Goal: Task Accomplishment & Management: Use online tool/utility

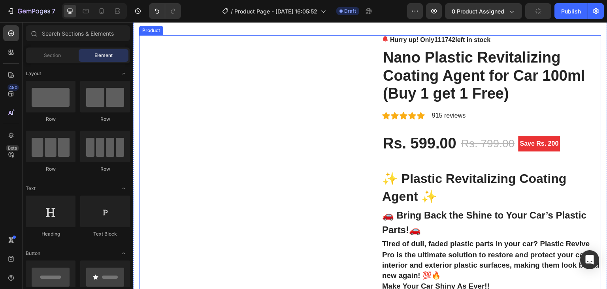
scroll to position [32, 0]
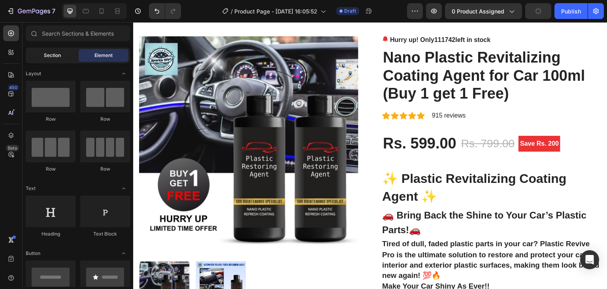
click at [63, 59] on div "Section" at bounding box center [52, 55] width 50 height 13
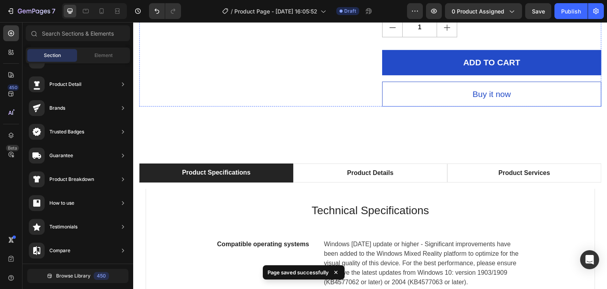
scroll to position [2201, 0]
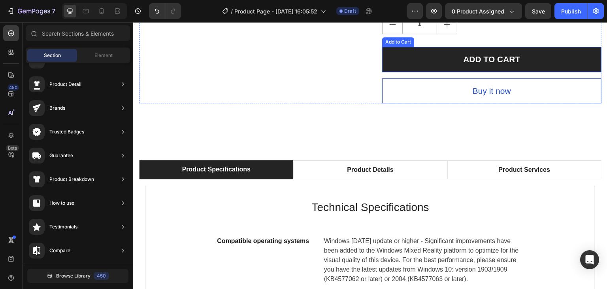
click at [455, 72] on button "ADD TO CART" at bounding box center [491, 59] width 219 height 25
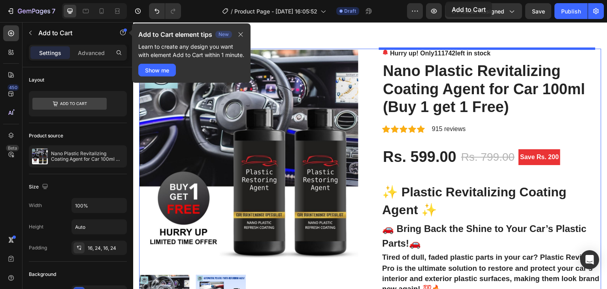
scroll to position [2, 0]
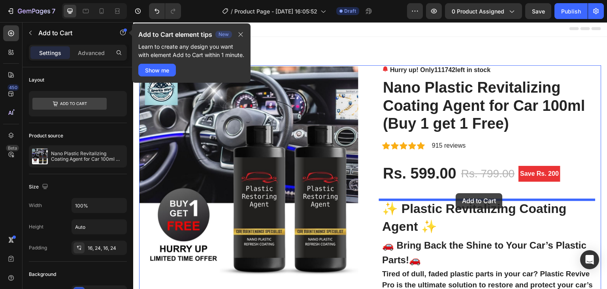
drag, startPoint x: 455, startPoint y: 186, endPoint x: 456, endPoint y: 193, distance: 7.2
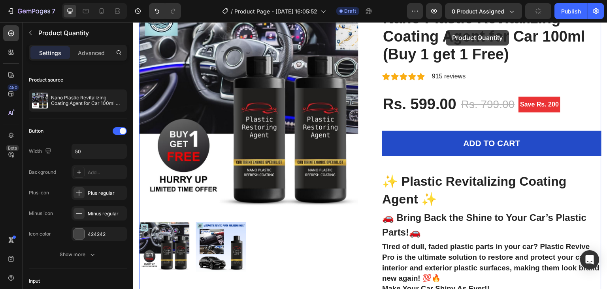
scroll to position [42, 0]
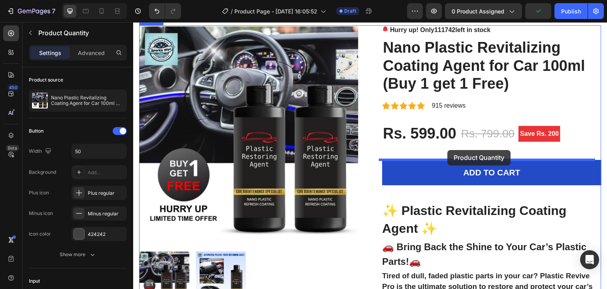
drag, startPoint x: 435, startPoint y: 184, endPoint x: 448, endPoint y: 150, distance: 36.7
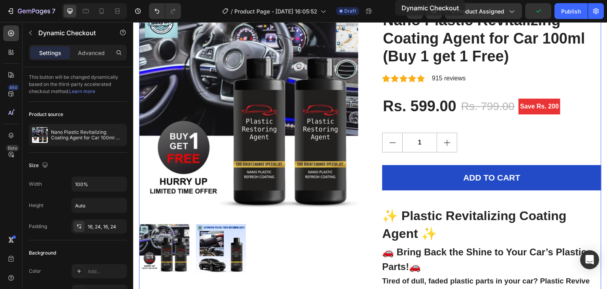
scroll to position [0, 0]
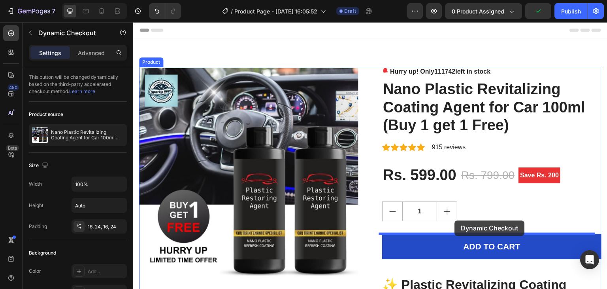
drag, startPoint x: 444, startPoint y: 184, endPoint x: 448, endPoint y: 232, distance: 48.0
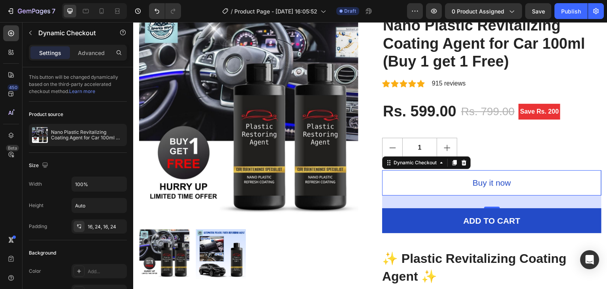
scroll to position [62, 0]
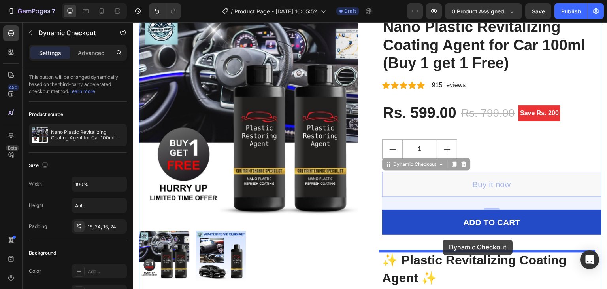
drag, startPoint x: 439, startPoint y: 186, endPoint x: 443, endPoint y: 239, distance: 53.6
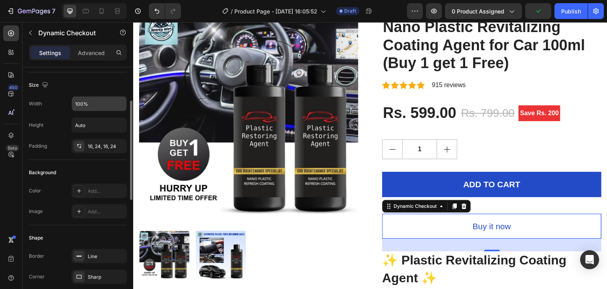
scroll to position [81, 0]
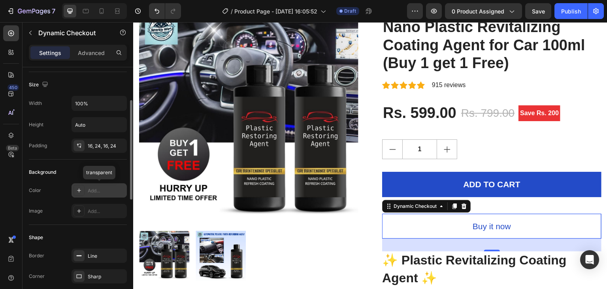
click at [75, 187] on div at bounding box center [79, 190] width 11 height 11
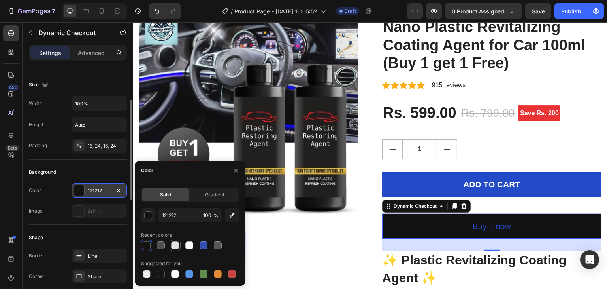
click at [175, 240] on div at bounding box center [175, 245] width 11 height 11
type input "E2E2E2"
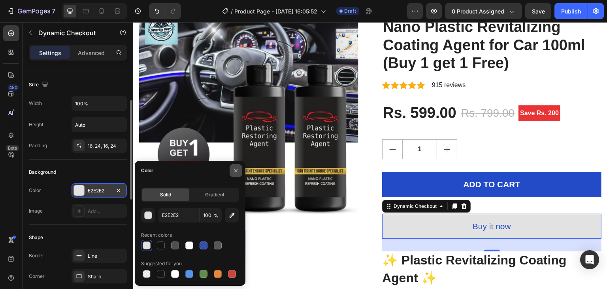
click at [235, 171] on icon "button" at bounding box center [235, 170] width 3 height 3
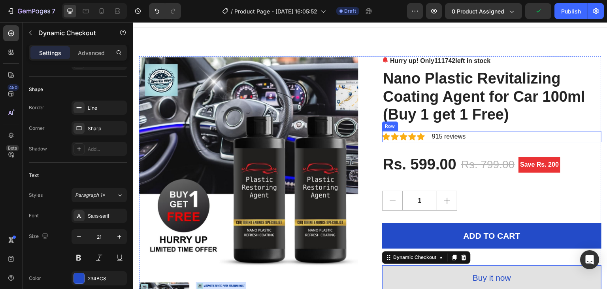
scroll to position [0, 0]
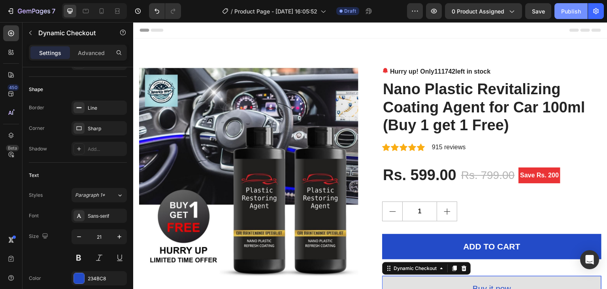
click at [574, 12] on div "Publish" at bounding box center [571, 11] width 20 height 8
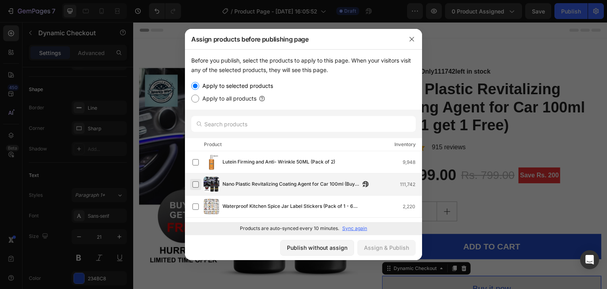
click at [195, 185] on label at bounding box center [196, 184] width 6 height 6
click at [378, 249] on div "Assign & Publish" at bounding box center [386, 247] width 45 height 8
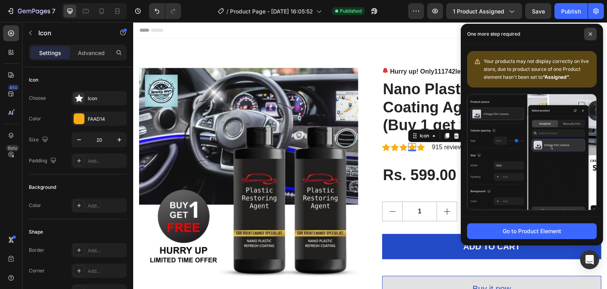
click at [591, 28] on span at bounding box center [590, 34] width 13 height 13
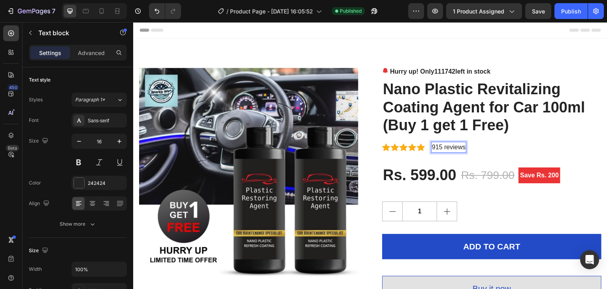
click at [436, 143] on p "915 reviews" at bounding box center [449, 146] width 34 height 9
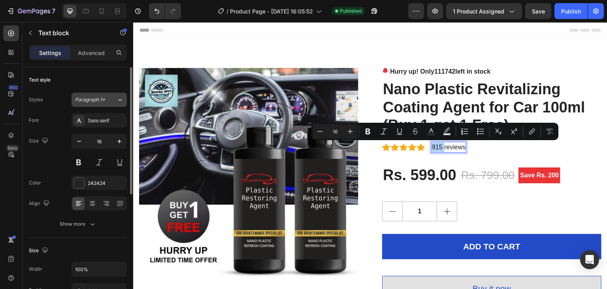
click at [109, 97] on div "Paragraph 1*" at bounding box center [96, 99] width 42 height 7
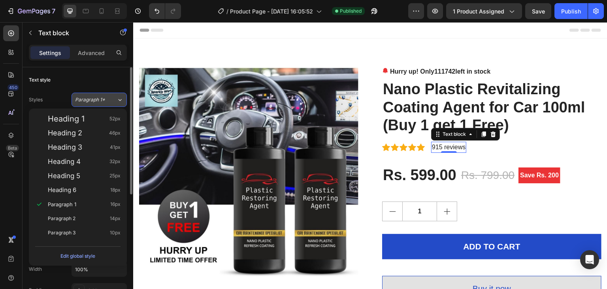
click at [109, 97] on div "Paragraph 1*" at bounding box center [96, 99] width 42 height 7
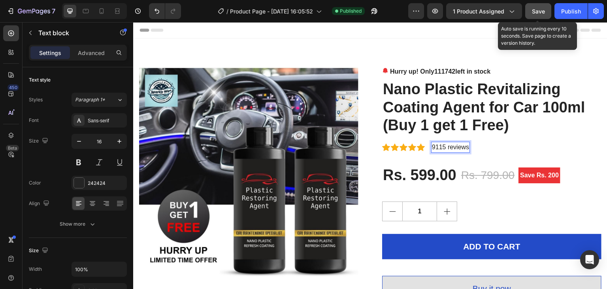
click at [546, 8] on button "Save" at bounding box center [538, 11] width 26 height 16
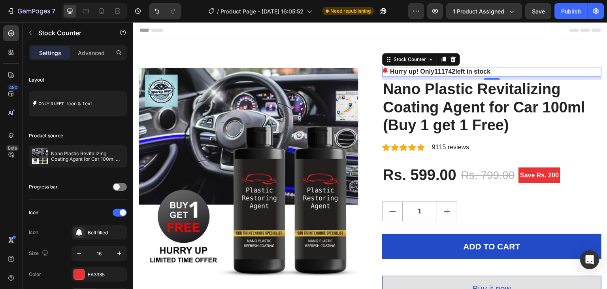
click at [452, 68] on span "111742" at bounding box center [445, 71] width 21 height 7
click at [451, 72] on span "111742" at bounding box center [445, 71] width 21 height 7
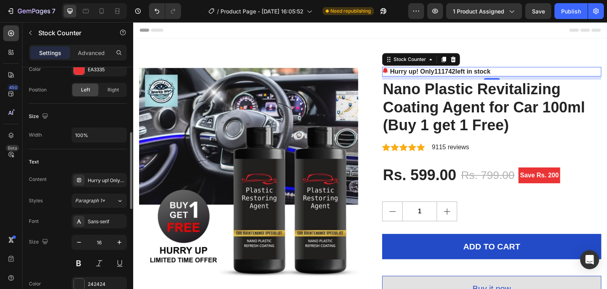
scroll to position [205, 0]
click at [92, 180] on div "Hurry up! Only %number% left in stock" at bounding box center [106, 179] width 37 height 7
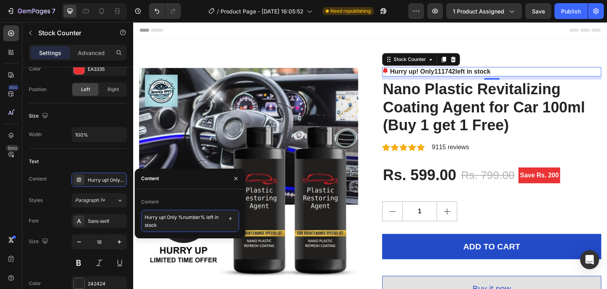
click at [171, 225] on textarea "Hurry up! Only %number% left in stock" at bounding box center [190, 221] width 98 height 22
type textarea "Hurry up! li"
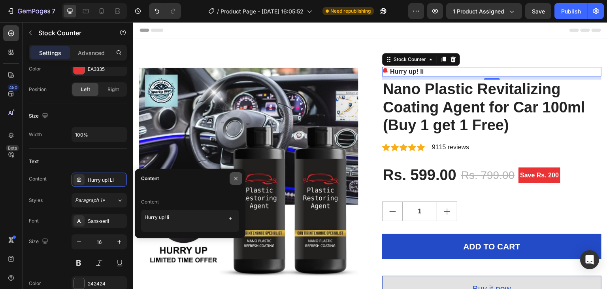
click at [238, 174] on button "button" at bounding box center [236, 178] width 13 height 13
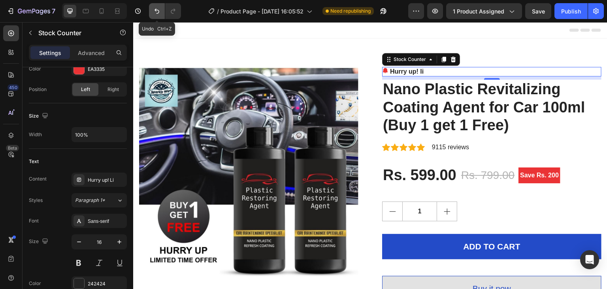
click at [159, 13] on icon "Undo/Redo" at bounding box center [157, 11] width 8 height 8
click at [171, 11] on icon "Undo/Redo" at bounding box center [173, 11] width 4 height 5
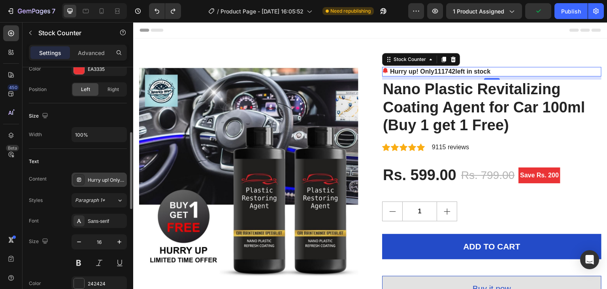
click at [112, 178] on div "Hurry up! Only %number% left in stock" at bounding box center [106, 179] width 37 height 7
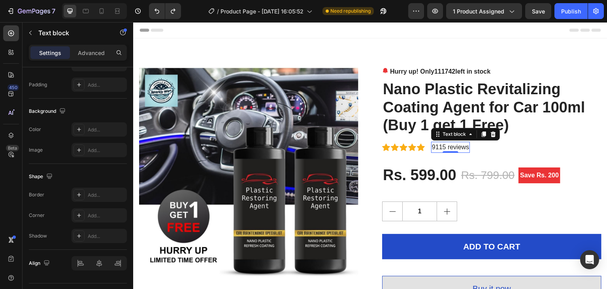
scroll to position [0, 0]
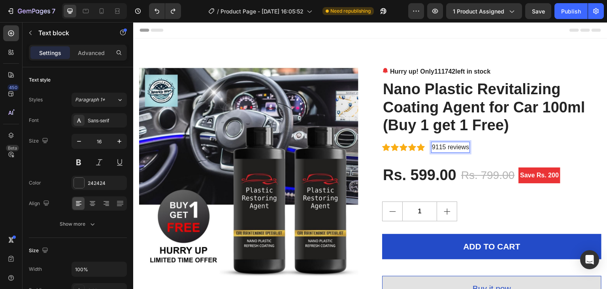
click at [438, 145] on p "9115 reviews" at bounding box center [450, 146] width 37 height 9
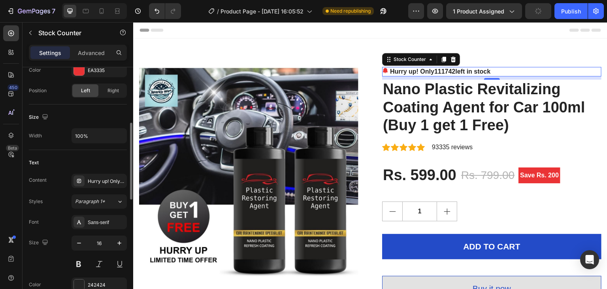
scroll to position [204, 0]
click at [114, 178] on div "Hurry up! Only %number% left in stock" at bounding box center [106, 181] width 37 height 7
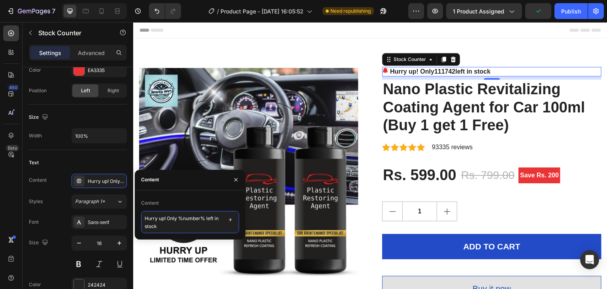
click at [167, 230] on textarea "Hurry up! Only %number% left in stock" at bounding box center [190, 222] width 98 height 22
click at [205, 219] on textarea "Hurry up! Only %number% left in stock" at bounding box center [190, 222] width 98 height 22
type textarea "Hurry up! Only left in stock"
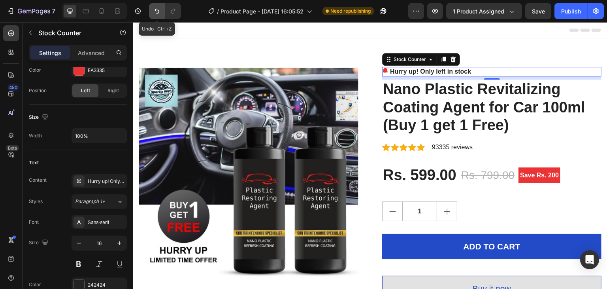
click at [159, 10] on icon "Undo/Redo" at bounding box center [157, 11] width 8 height 8
click at [451, 60] on icon at bounding box center [453, 59] width 6 height 6
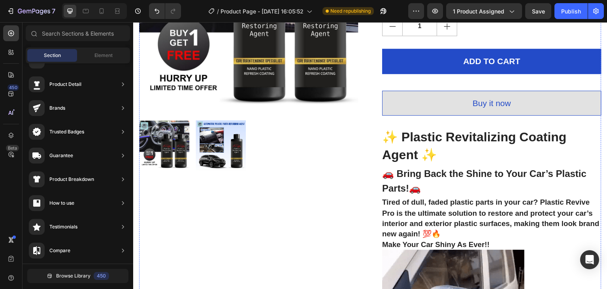
scroll to position [131, 0]
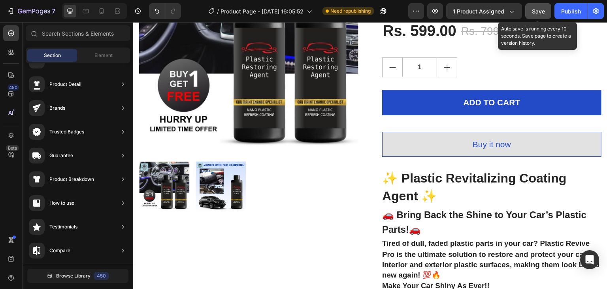
click at [551, 13] on button "Save" at bounding box center [538, 11] width 26 height 16
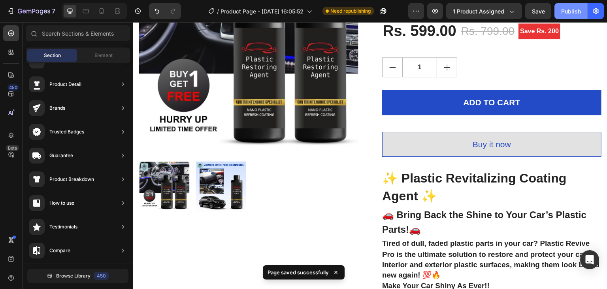
click at [578, 6] on button "Publish" at bounding box center [571, 11] width 33 height 16
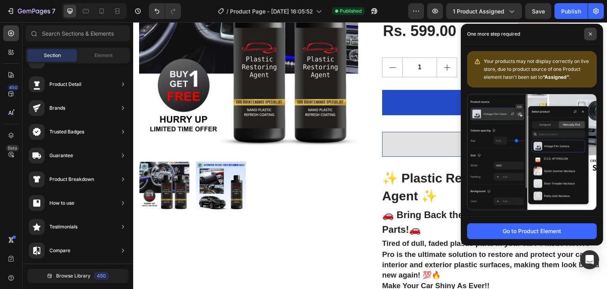
click at [588, 36] on span at bounding box center [590, 34] width 13 height 13
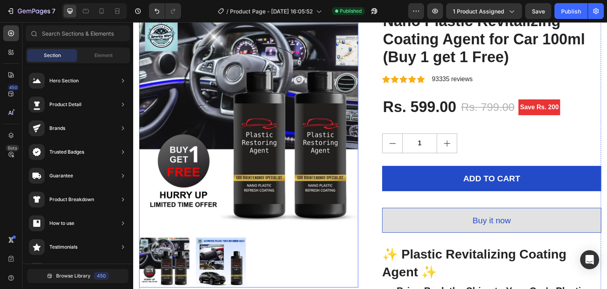
scroll to position [55, 0]
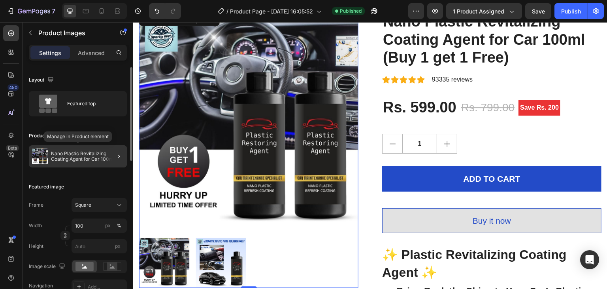
click at [96, 149] on div "Nano Plastic Revitalizing Coating Agent for Car 100ml (Buy 1 get 1 Free)" at bounding box center [78, 156] width 98 height 22
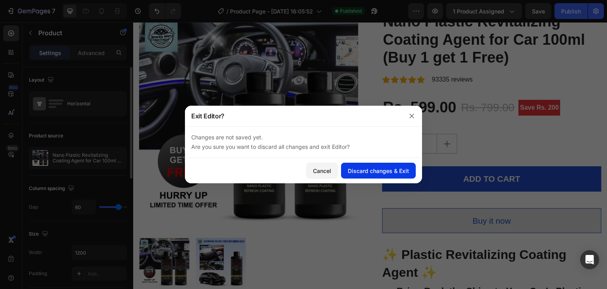
click at [384, 169] on div "Discard changes & Exit" at bounding box center [378, 170] width 61 height 8
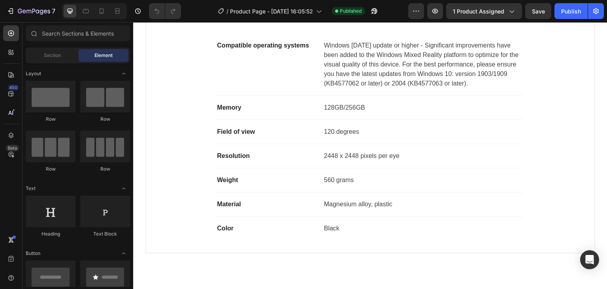
scroll to position [2400, 0]
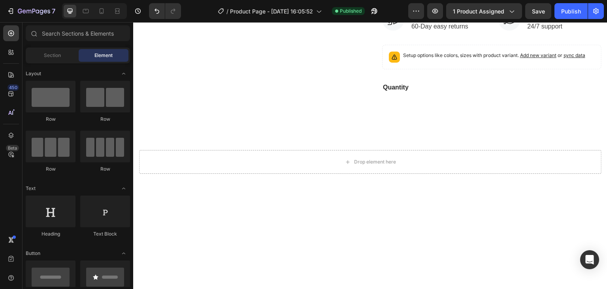
scroll to position [2213, 0]
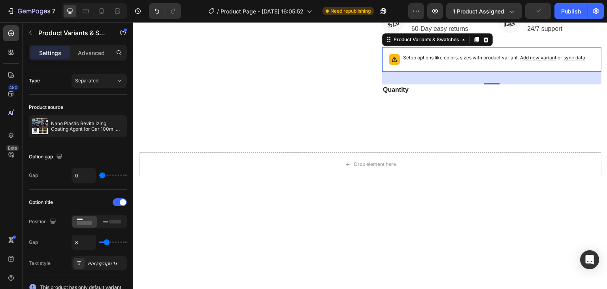
click at [487, 44] on div at bounding box center [486, 39] width 9 height 9
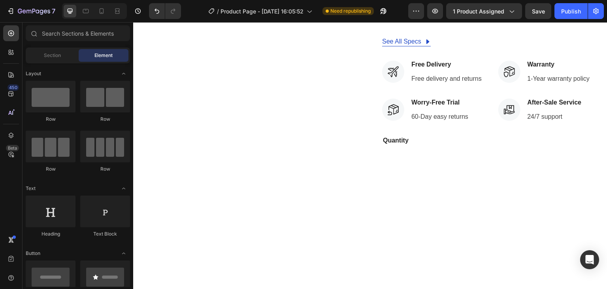
scroll to position [2124, 0]
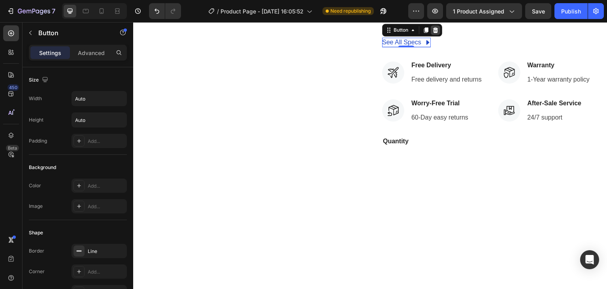
click at [433, 33] on icon at bounding box center [435, 30] width 5 height 6
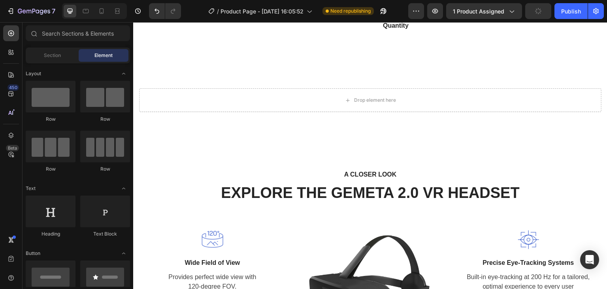
scroll to position [2254, 0]
click at [97, 31] on input "text" at bounding box center [78, 33] width 104 height 16
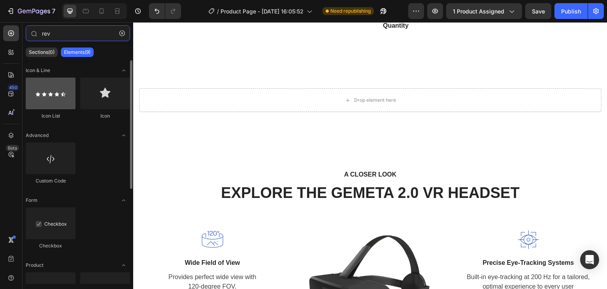
type input "rev"
click at [43, 102] on div at bounding box center [51, 93] width 50 height 32
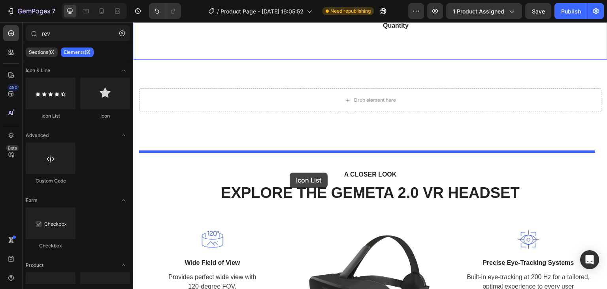
drag, startPoint x: 177, startPoint y: 124, endPoint x: 340, endPoint y: 168, distance: 169.7
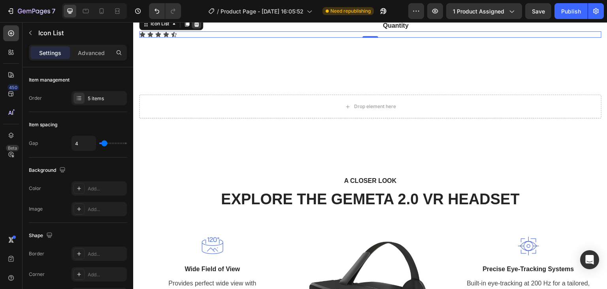
click at [197, 27] on icon at bounding box center [196, 24] width 6 height 6
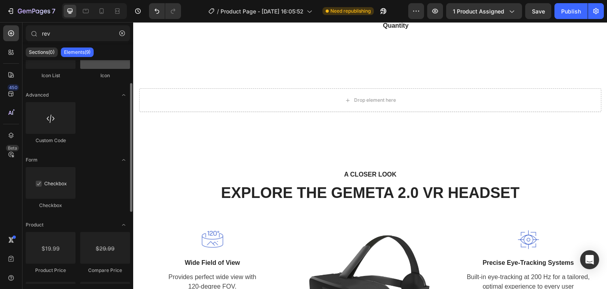
scroll to position [0, 0]
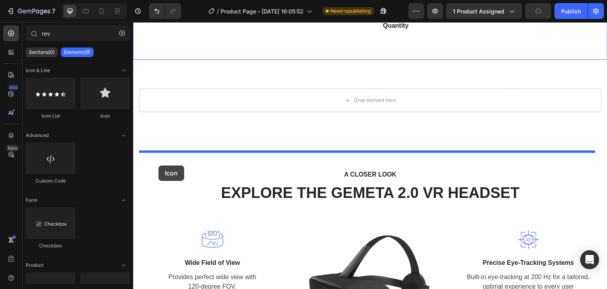
drag, startPoint x: 228, startPoint y: 123, endPoint x: 159, endPoint y: 167, distance: 81.9
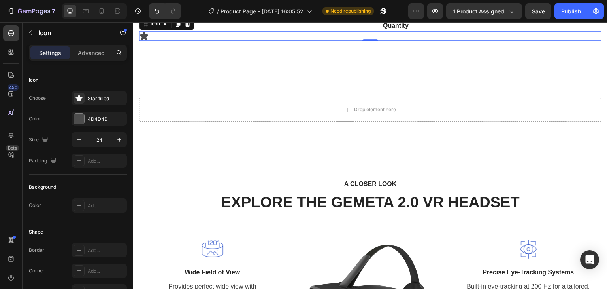
click at [144, 40] on icon at bounding box center [144, 36] width 8 height 8
click at [187, 26] on icon at bounding box center [187, 24] width 5 height 6
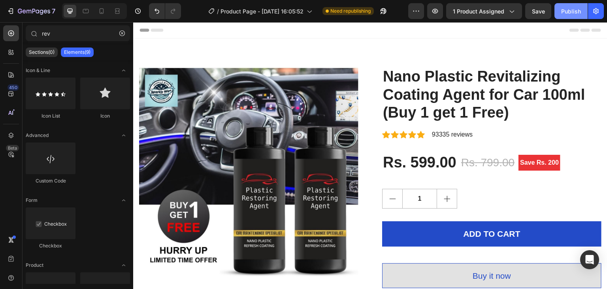
click at [565, 10] on div "Publish" at bounding box center [571, 11] width 20 height 8
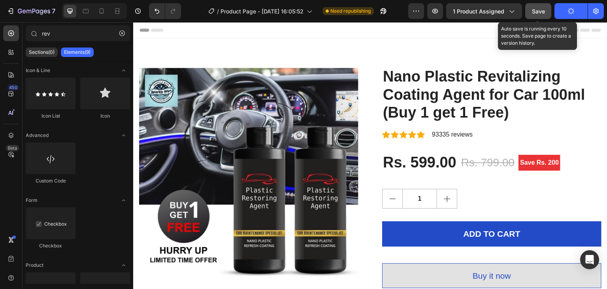
click at [535, 15] on div "Save" at bounding box center [538, 11] width 13 height 8
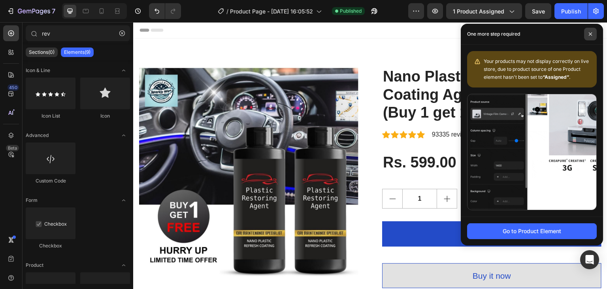
click at [590, 37] on span at bounding box center [590, 34] width 13 height 13
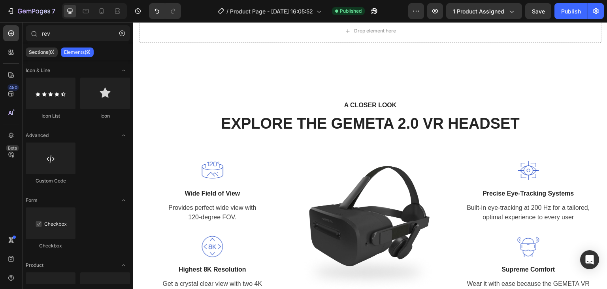
scroll to position [2443, 0]
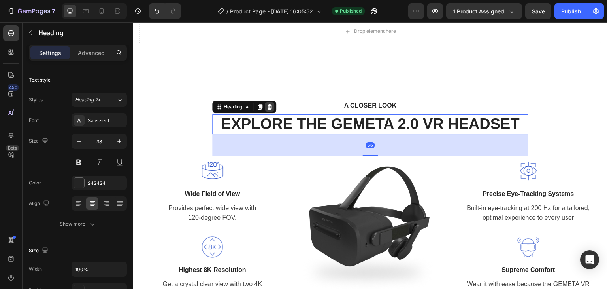
click at [267, 109] on icon at bounding box center [269, 107] width 5 height 6
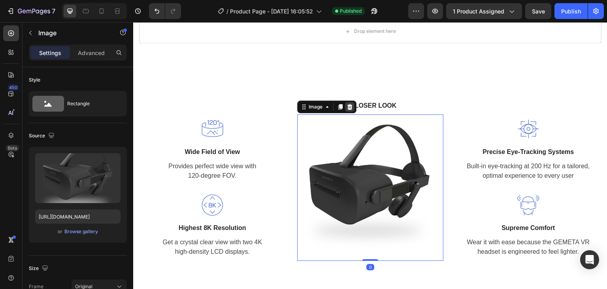
click at [350, 108] on icon at bounding box center [350, 107] width 5 height 6
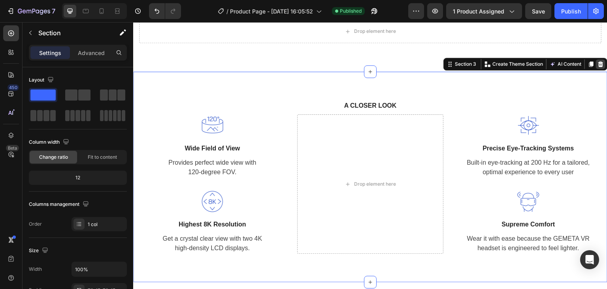
click at [599, 65] on icon at bounding box center [601, 64] width 5 height 6
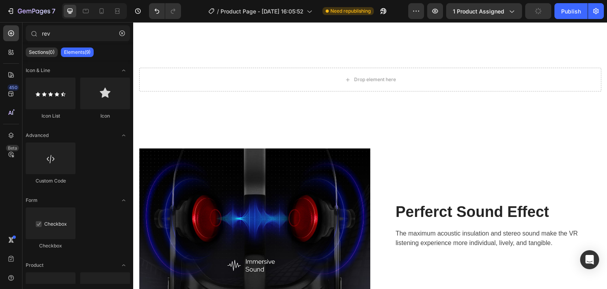
scroll to position [2396, 0]
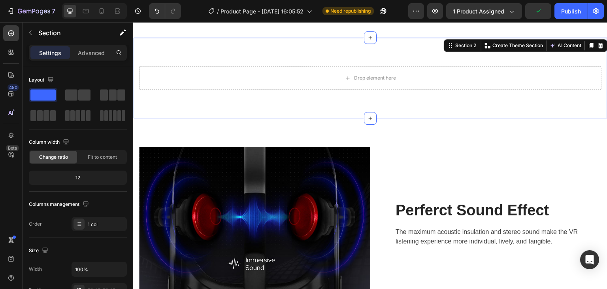
click at [516, 113] on div "Drop element here Row Section 2 You can create reusable sections Create Theme S…" at bounding box center [370, 78] width 474 height 81
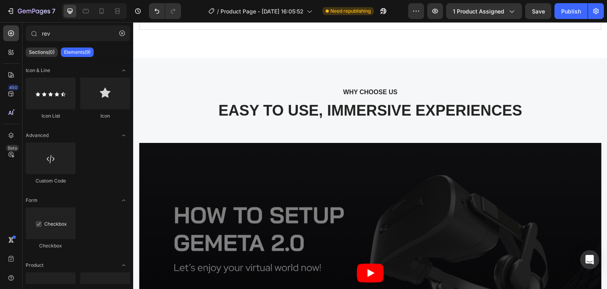
scroll to position [2449, 0]
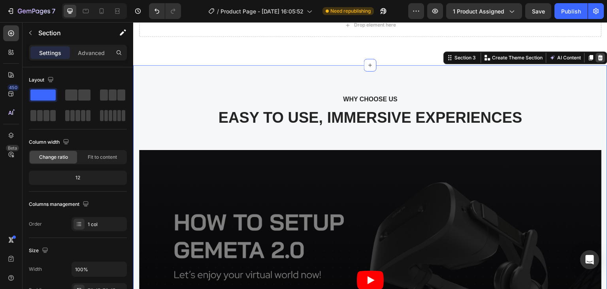
click at [599, 57] on icon at bounding box center [601, 58] width 5 height 6
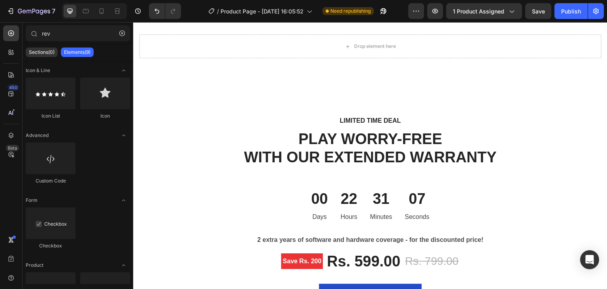
scroll to position [2428, 0]
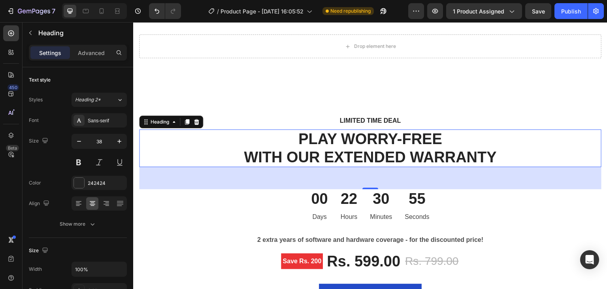
click at [562, 158] on p "PLAY WORRY-FREE WITH OUR EXTENDED WARRANTY" at bounding box center [370, 148] width 461 height 36
click at [193, 125] on div at bounding box center [196, 121] width 9 height 9
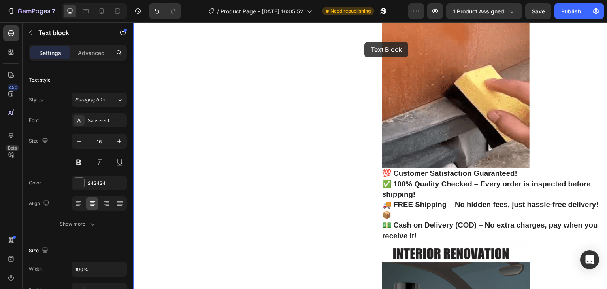
scroll to position [0, 0]
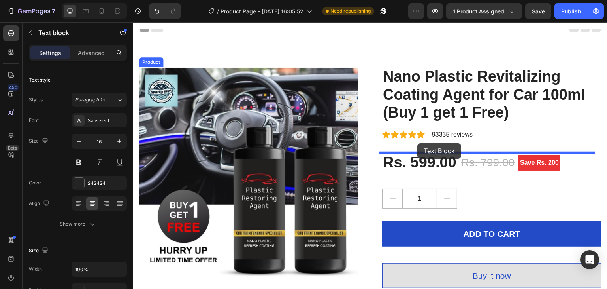
drag, startPoint x: 354, startPoint y: 121, endPoint x: 418, endPoint y: 143, distance: 67.8
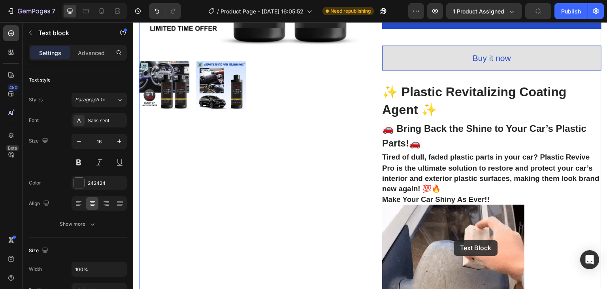
scroll to position [233, 0]
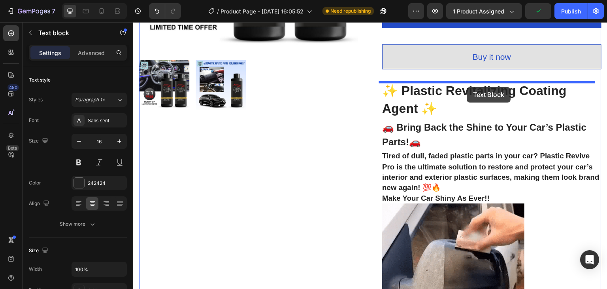
drag, startPoint x: 446, startPoint y: 159, endPoint x: 467, endPoint y: 87, distance: 75.4
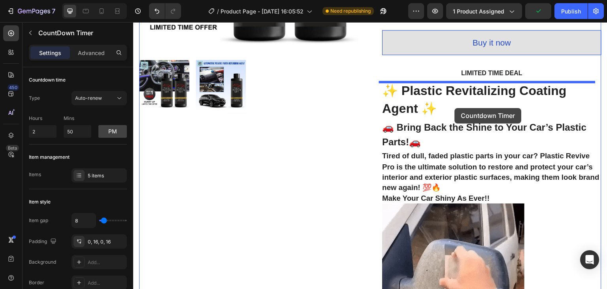
drag, startPoint x: 374, startPoint y: 86, endPoint x: 455, endPoint y: 108, distance: 84.0
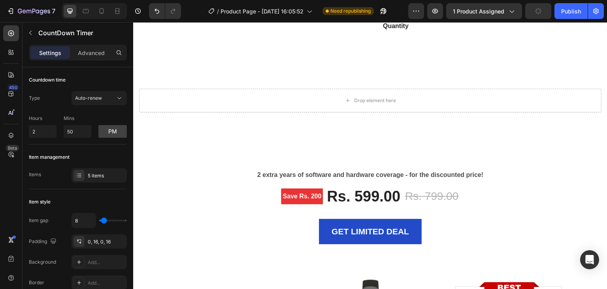
scroll to position [2311, 0]
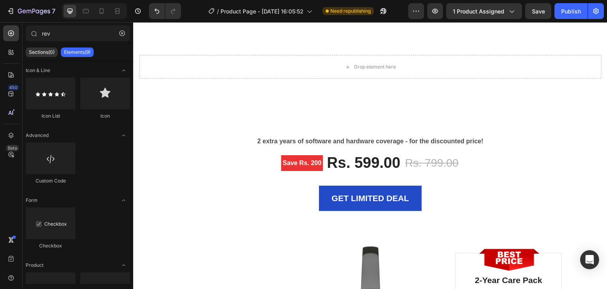
scroll to position [2542, 0]
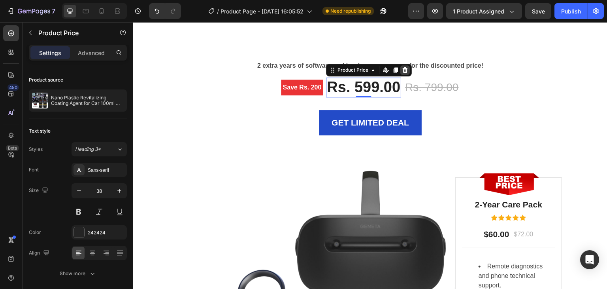
click at [403, 72] on icon at bounding box center [405, 70] width 5 height 6
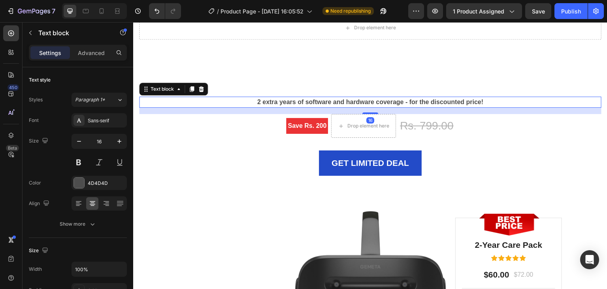
scroll to position [2498, 0]
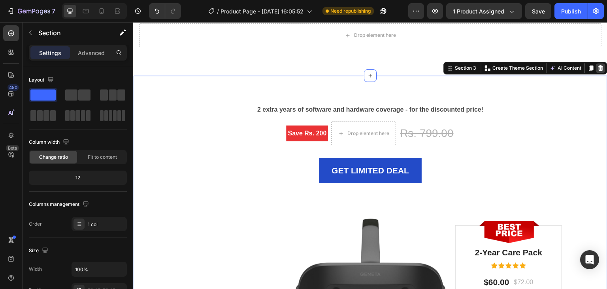
click at [598, 69] on icon at bounding box center [601, 68] width 6 height 6
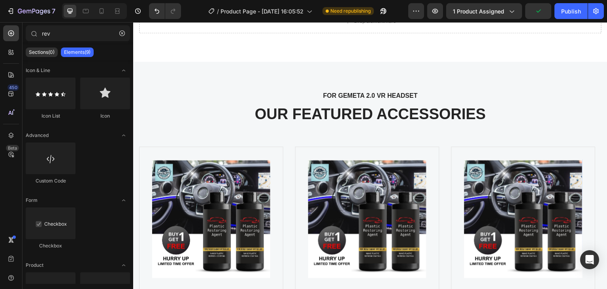
scroll to position [2434, 0]
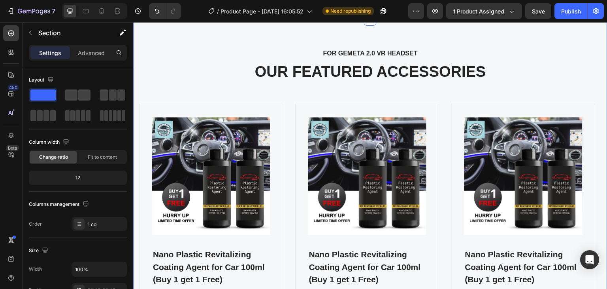
click at [599, 15] on icon at bounding box center [601, 12] width 5 height 6
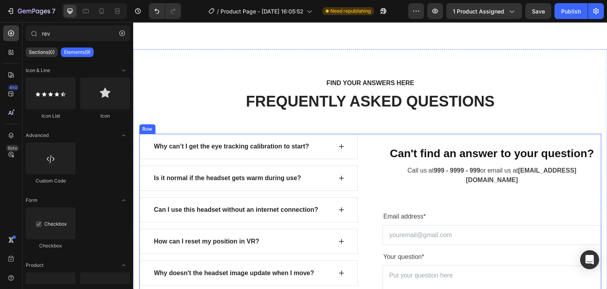
scroll to position [2522, 0]
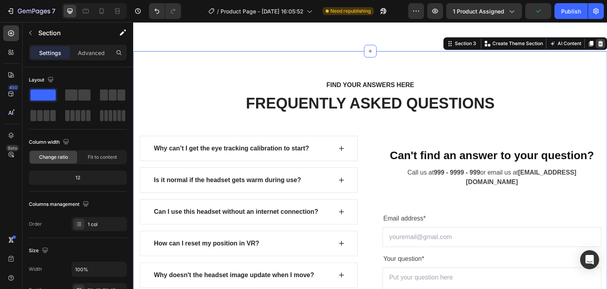
click at [599, 45] on icon at bounding box center [601, 44] width 5 height 6
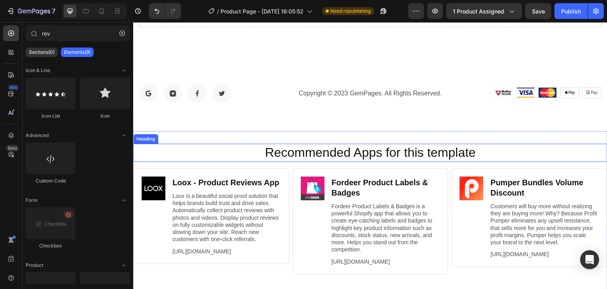
scroll to position [2517, 0]
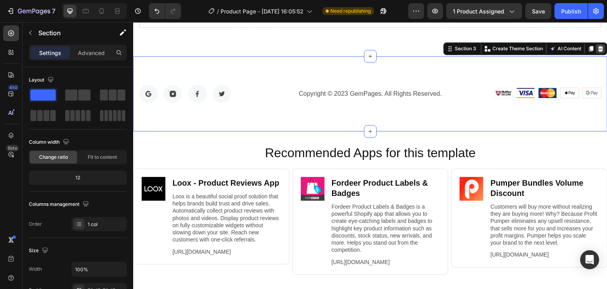
click at [598, 50] on icon at bounding box center [601, 48] width 6 height 6
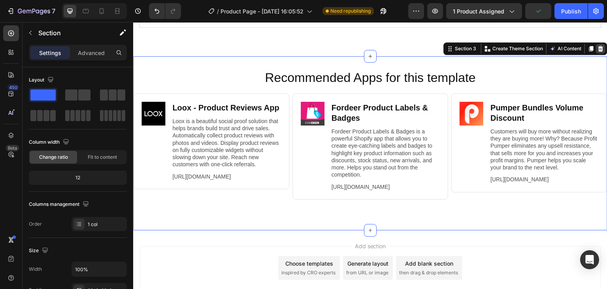
click at [596, 52] on div at bounding box center [600, 48] width 9 height 9
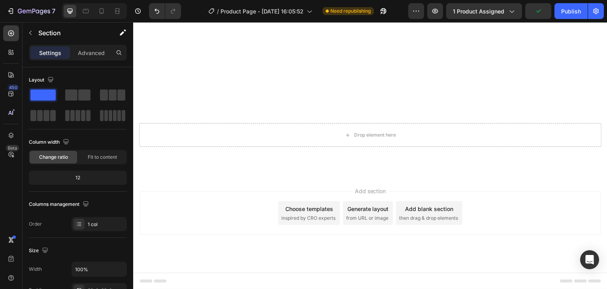
scroll to position [2398, 0]
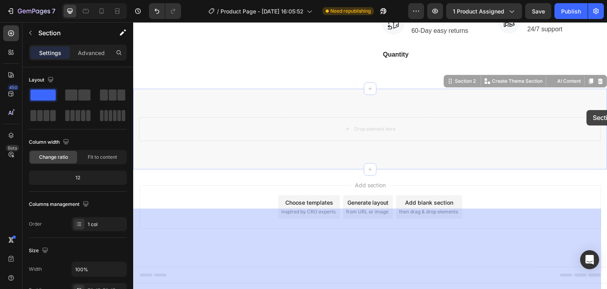
drag, startPoint x: 590, startPoint y: 91, endPoint x: 588, endPoint y: 109, distance: 18.3
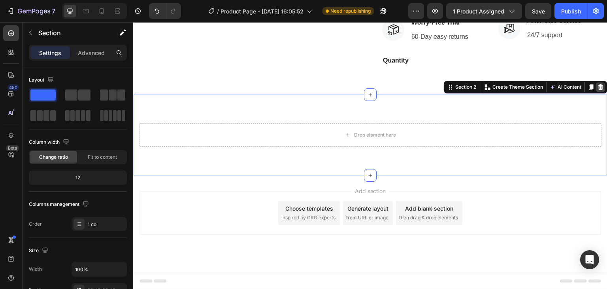
click at [599, 86] on icon at bounding box center [601, 87] width 5 height 6
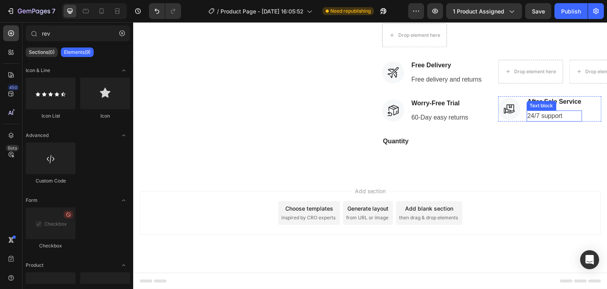
scroll to position [2247, 0]
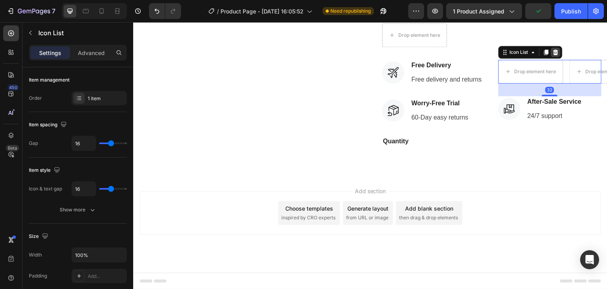
click at [553, 55] on icon at bounding box center [555, 52] width 5 height 6
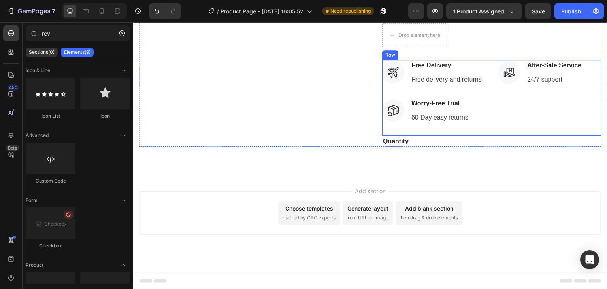
scroll to position [2317, 0]
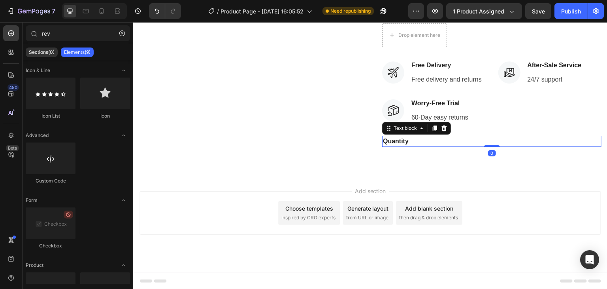
click at [395, 141] on div "Quantity" at bounding box center [491, 141] width 219 height 11
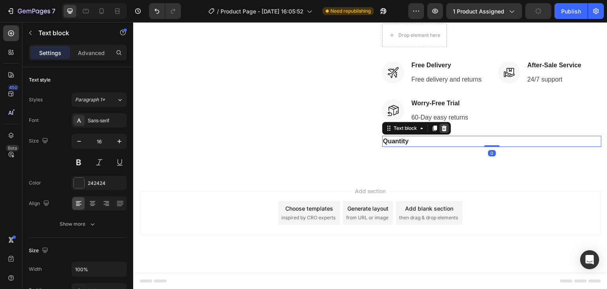
click at [441, 131] on icon at bounding box center [444, 128] width 6 height 6
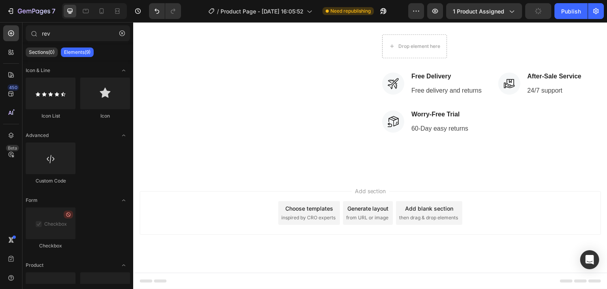
scroll to position [2306, 0]
click at [427, 187] on div "Add section Choose templates inspired by CRO experts Generate layout from URL o…" at bounding box center [370, 223] width 474 height 97
drag, startPoint x: 425, startPoint y: 175, endPoint x: 393, endPoint y: 161, distance: 35.6
drag, startPoint x: 383, startPoint y: 181, endPoint x: 418, endPoint y: 238, distance: 67.4
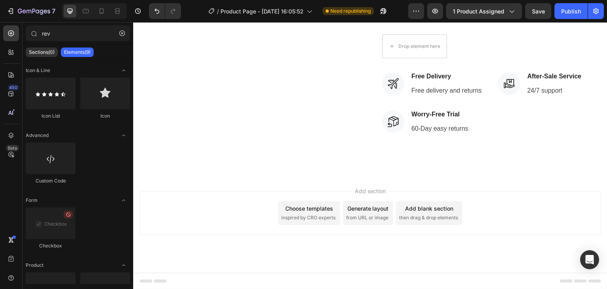
click at [418, 238] on div "Add section Choose templates inspired by CRO experts Generate layout from URL o…" at bounding box center [370, 223] width 474 height 97
drag, startPoint x: 418, startPoint y: 238, endPoint x: 419, endPoint y: 223, distance: 15.4
click at [419, 223] on div "Add section Choose templates inspired by CRO experts Generate layout from URL o…" at bounding box center [370, 223] width 474 height 97
click at [419, 223] on div "Add blank section then drag & drop elements" at bounding box center [429, 213] width 66 height 24
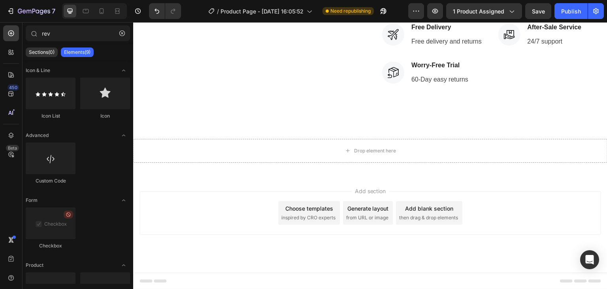
scroll to position [2317, 0]
click at [421, 224] on div "Add section Choose templates inspired by CRO experts Generate layout from URL o…" at bounding box center [370, 223] width 474 height 97
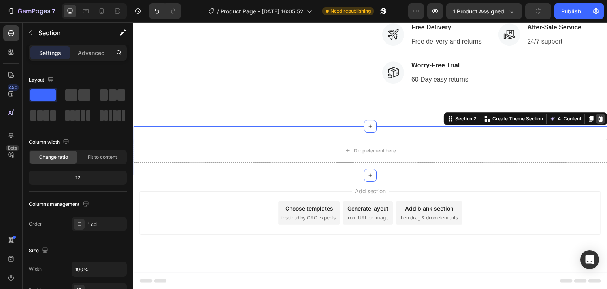
click at [596, 123] on div at bounding box center [600, 118] width 9 height 9
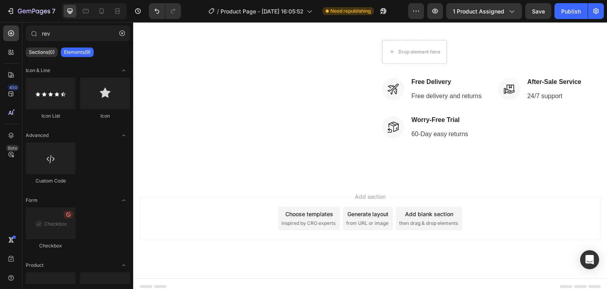
scroll to position [2180, 0]
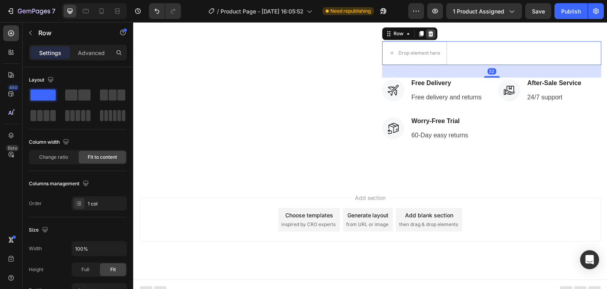
click at [429, 36] on icon at bounding box center [431, 34] width 5 height 6
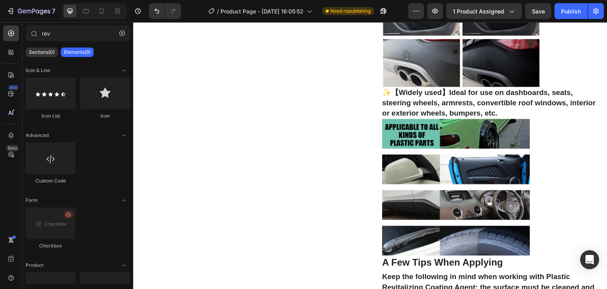
scroll to position [1588, 0]
click at [117, 29] on button "button" at bounding box center [122, 33] width 13 height 13
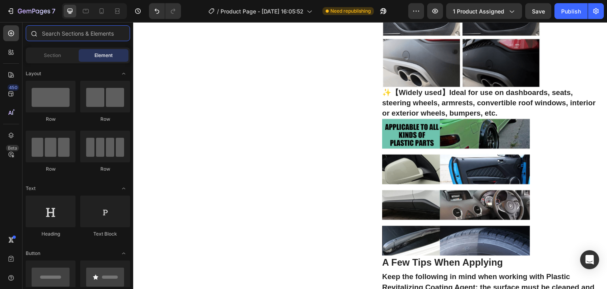
click at [101, 32] on input "text" at bounding box center [78, 33] width 104 height 16
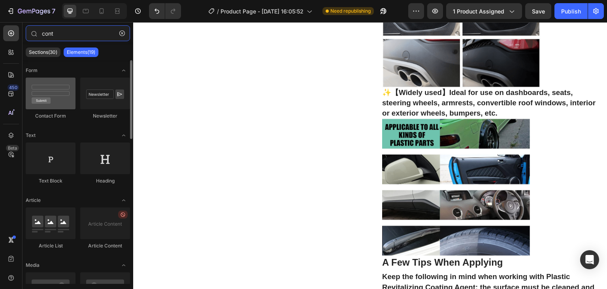
type input "cont"
click at [71, 95] on div at bounding box center [51, 93] width 50 height 32
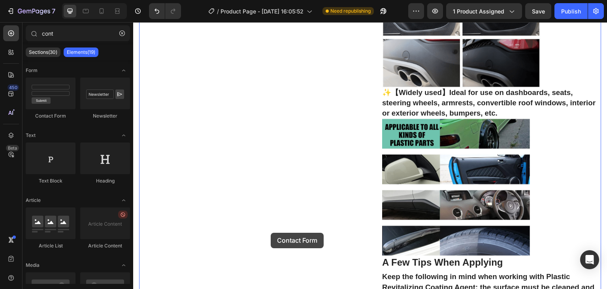
drag, startPoint x: 204, startPoint y: 117, endPoint x: 271, endPoint y: 233, distance: 133.4
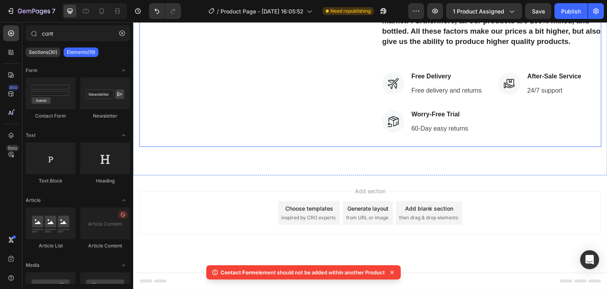
scroll to position [2270, 0]
click at [364, 187] on span "Add section" at bounding box center [371, 191] width 38 height 8
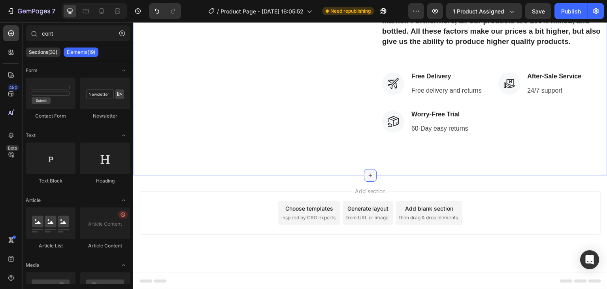
click at [370, 174] on icon at bounding box center [370, 175] width 6 height 6
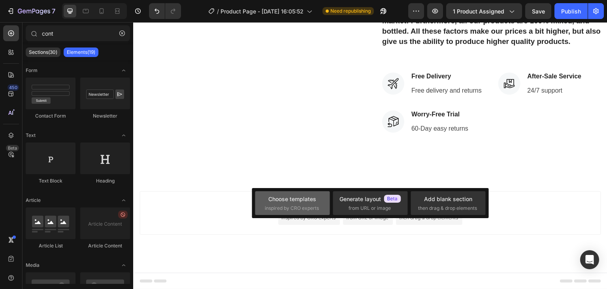
click at [306, 201] on div "Choose templates" at bounding box center [292, 199] width 48 height 8
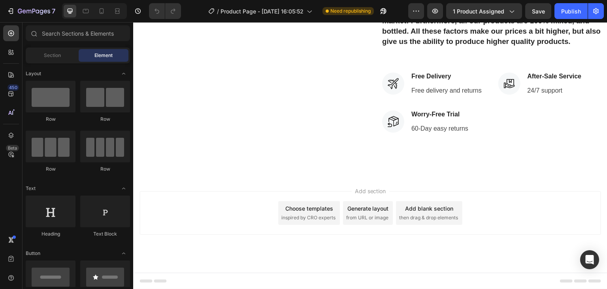
scroll to position [2269, 0]
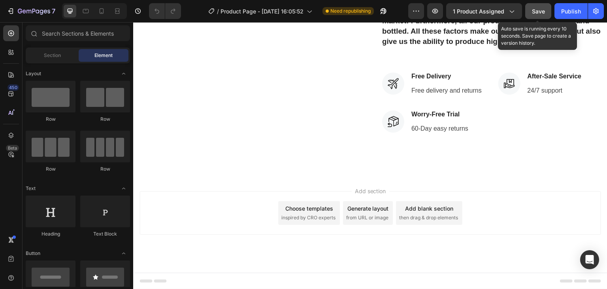
click at [539, 16] on button "Save" at bounding box center [538, 11] width 26 height 16
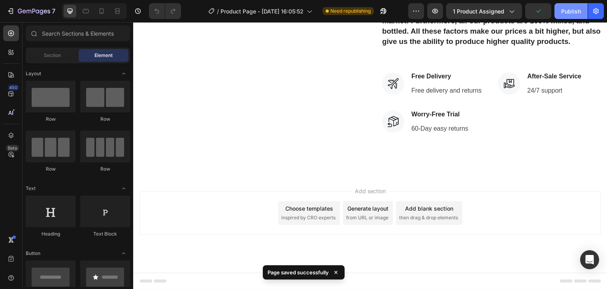
click at [583, 10] on button "Publish" at bounding box center [571, 11] width 33 height 16
